Goal: Task Accomplishment & Management: Complete application form

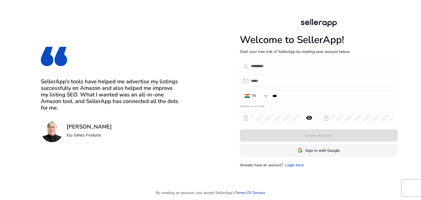
click at [306, 152] on span "Sign In with Google" at bounding box center [323, 151] width 34 height 6
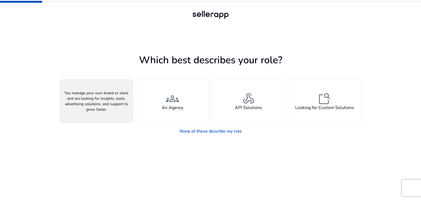
click at [100, 101] on span "person" at bounding box center [96, 98] width 13 height 13
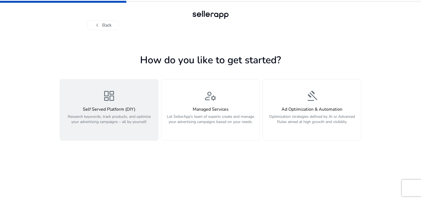
click at [123, 113] on div "Self Served Platform (DIY) Research keywords, track products, and optimize your…" at bounding box center [109, 119] width 92 height 24
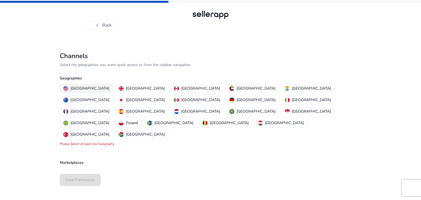
click at [72, 87] on p "[GEOGRAPHIC_DATA]" at bounding box center [90, 89] width 39 height 6
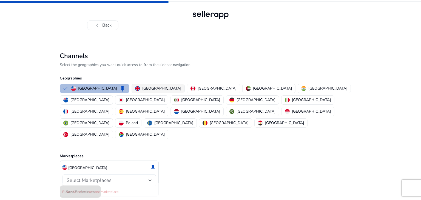
click at [135, 88] on img "button" at bounding box center [137, 88] width 5 height 5
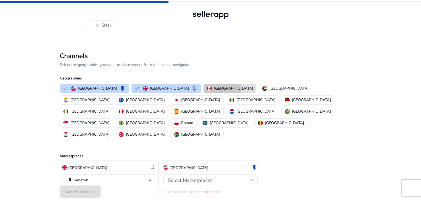
click at [214, 87] on p "[GEOGRAPHIC_DATA]" at bounding box center [233, 89] width 39 height 6
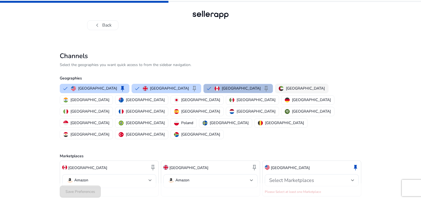
click at [286, 88] on p "[GEOGRAPHIC_DATA]" at bounding box center [305, 89] width 39 height 6
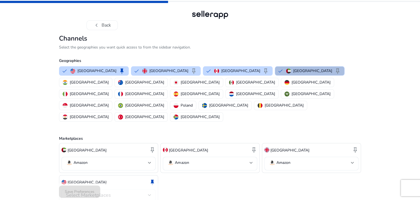
drag, startPoint x: 272, startPoint y: 92, endPoint x: 152, endPoint y: 142, distance: 129.9
click at [152, 142] on div "Channels Select the geographies you want quick access to from the sidebar navig…" at bounding box center [210, 134] width 302 height 198
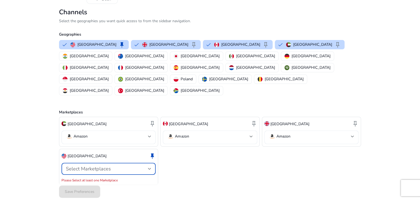
click at [94, 166] on span "Select Marketplaces" at bounding box center [88, 169] width 45 height 7
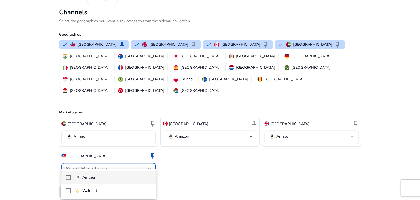
click at [86, 179] on p "Amazon" at bounding box center [89, 178] width 14 height 6
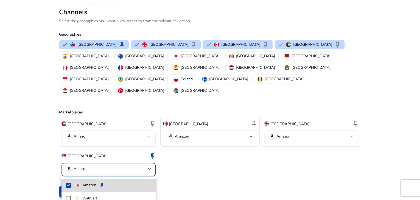
scroll to position [20, 0]
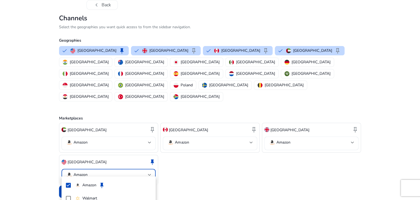
click at [47, 167] on div at bounding box center [210, 100] width 420 height 200
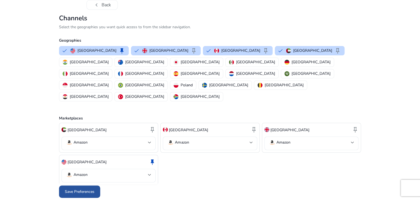
click at [74, 189] on span "Save Preferences" at bounding box center [80, 192] width 30 height 6
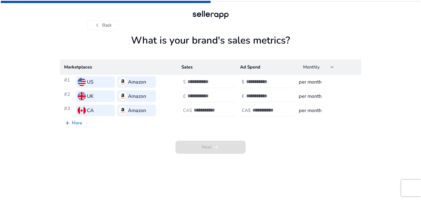
scroll to position [0, 0]
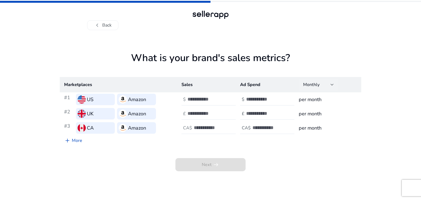
click at [324, 86] on div "Monthly" at bounding box center [316, 85] width 27 height 6
click at [305, 162] on div at bounding box center [210, 100] width 421 height 200
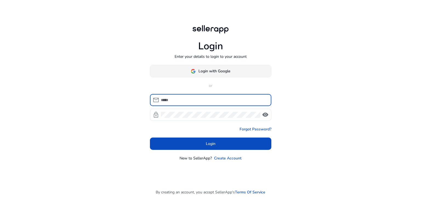
click at [217, 67] on span at bounding box center [210, 71] width 121 height 13
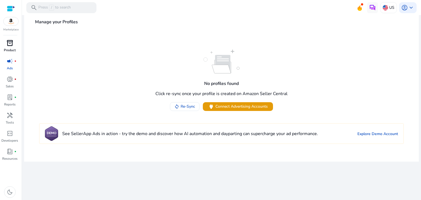
click at [15, 53] on link "inventory_2 Product" at bounding box center [9, 48] width 19 height 18
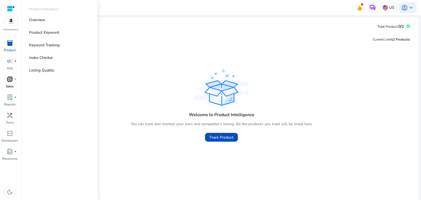
click at [11, 84] on p "Sales" at bounding box center [10, 86] width 8 height 5
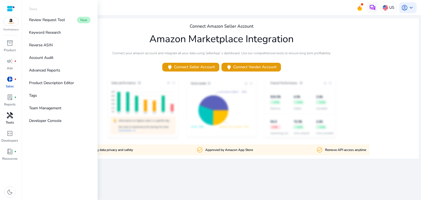
click at [13, 125] on link "handyman Tools" at bounding box center [9, 120] width 19 height 18
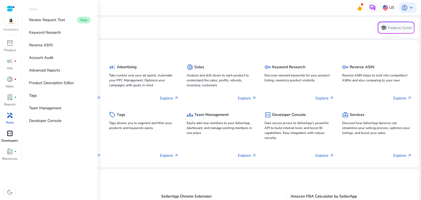
click at [12, 132] on span "code_blocks" at bounding box center [10, 133] width 7 height 7
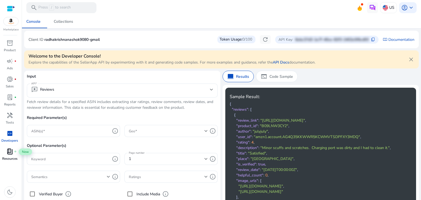
click at [14, 151] on span "fiber_manual_record" at bounding box center [15, 152] width 2 height 2
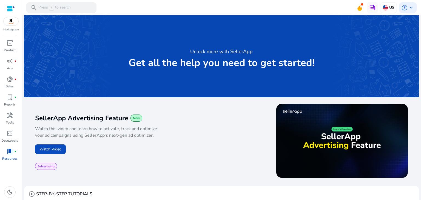
click at [14, 24] on img at bounding box center [11, 21] width 15 height 8
click at [233, 130] on div "play_circle" at bounding box center [315, 142] width 187 height 76
